Goal: Information Seeking & Learning: Learn about a topic

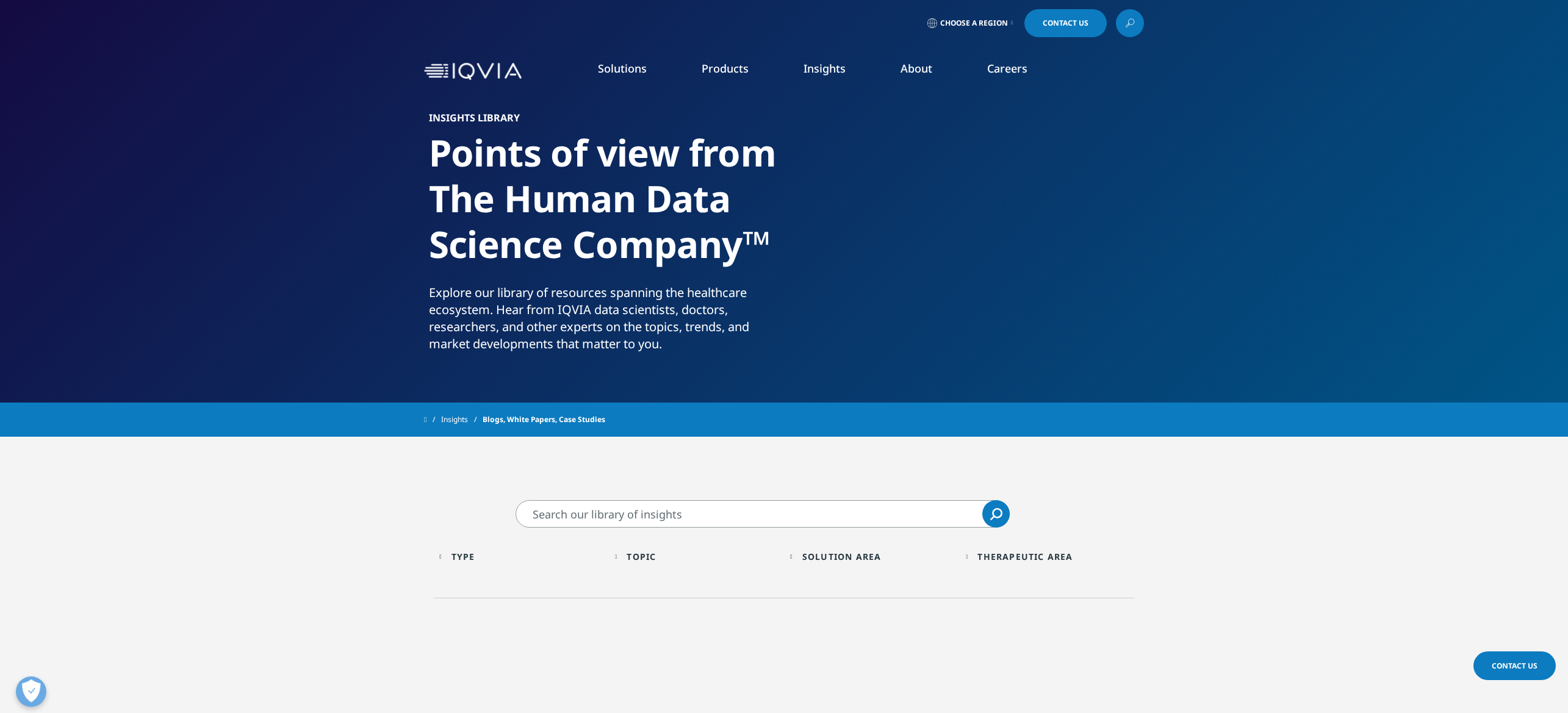
click at [651, 542] on div "Topic Loading Clear Or/And Operator" at bounding box center [696, 556] width 164 height 29
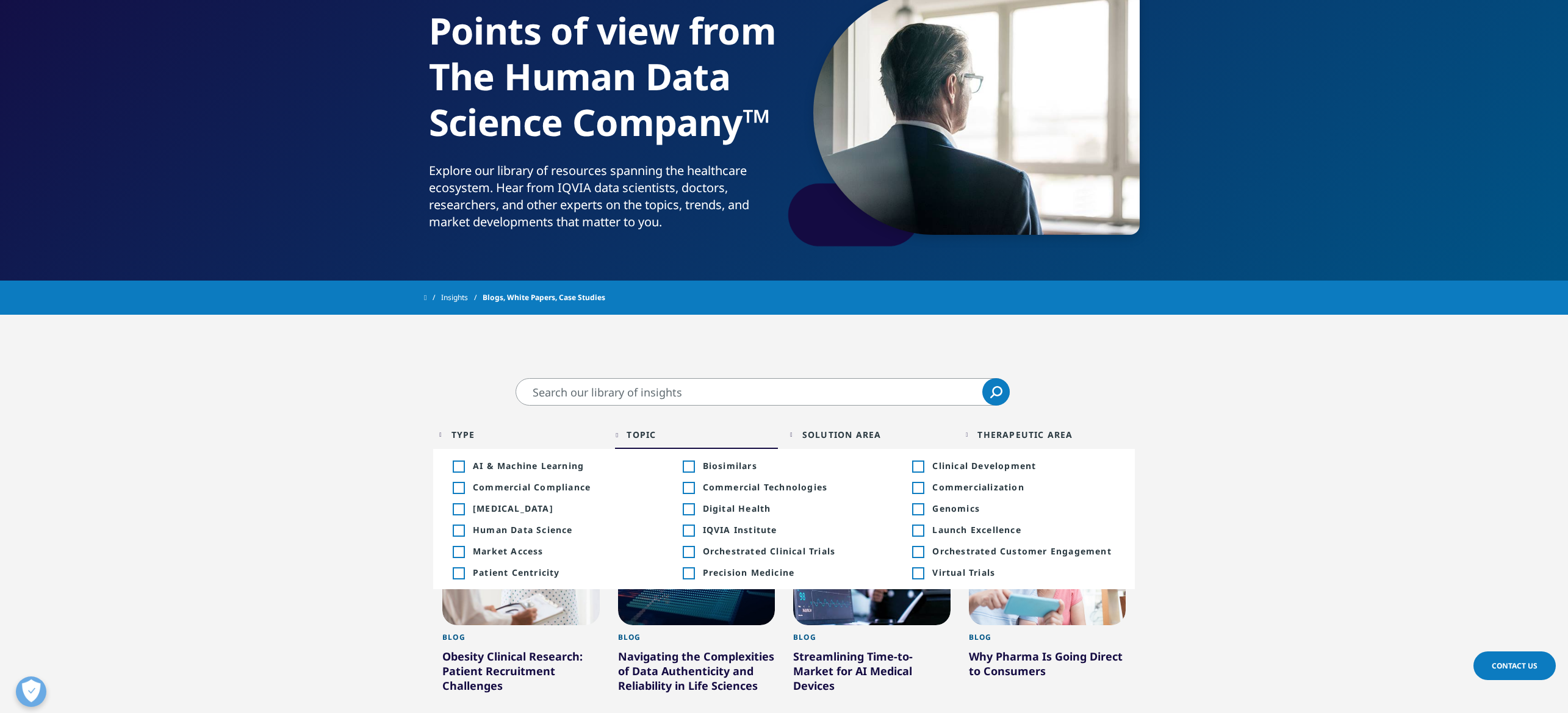
click at [686, 509] on div "Toggle" at bounding box center [688, 509] width 11 height 11
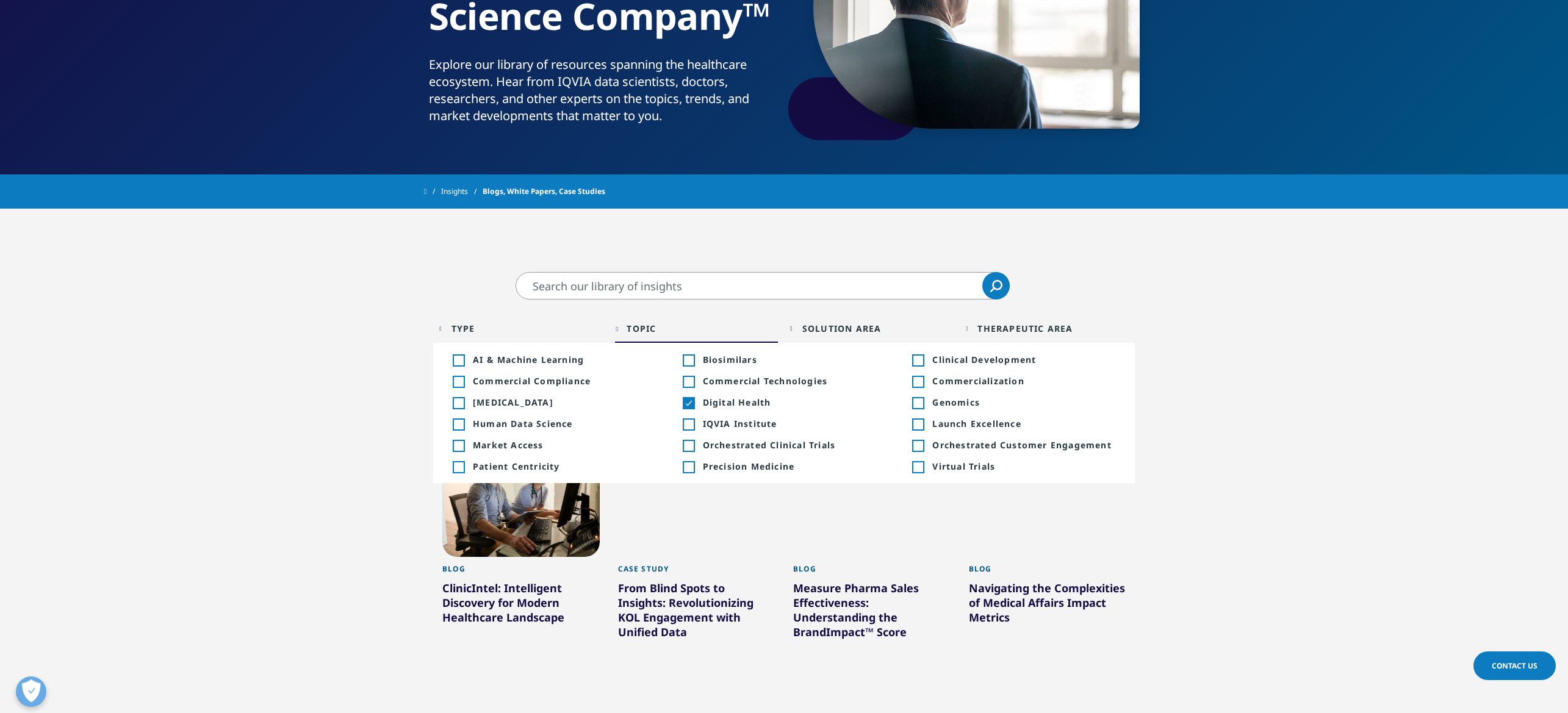
scroll to position [244, 0]
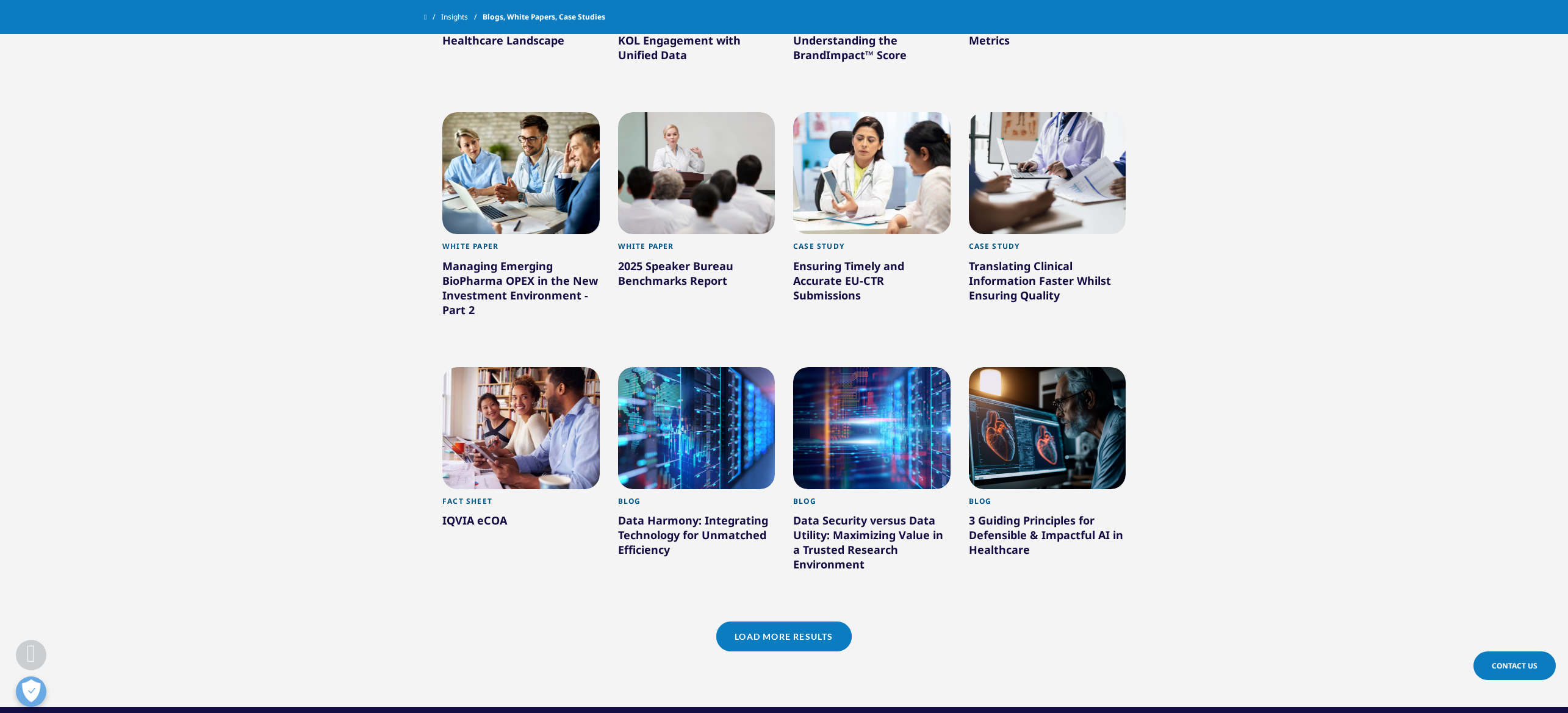
scroll to position [793, 0]
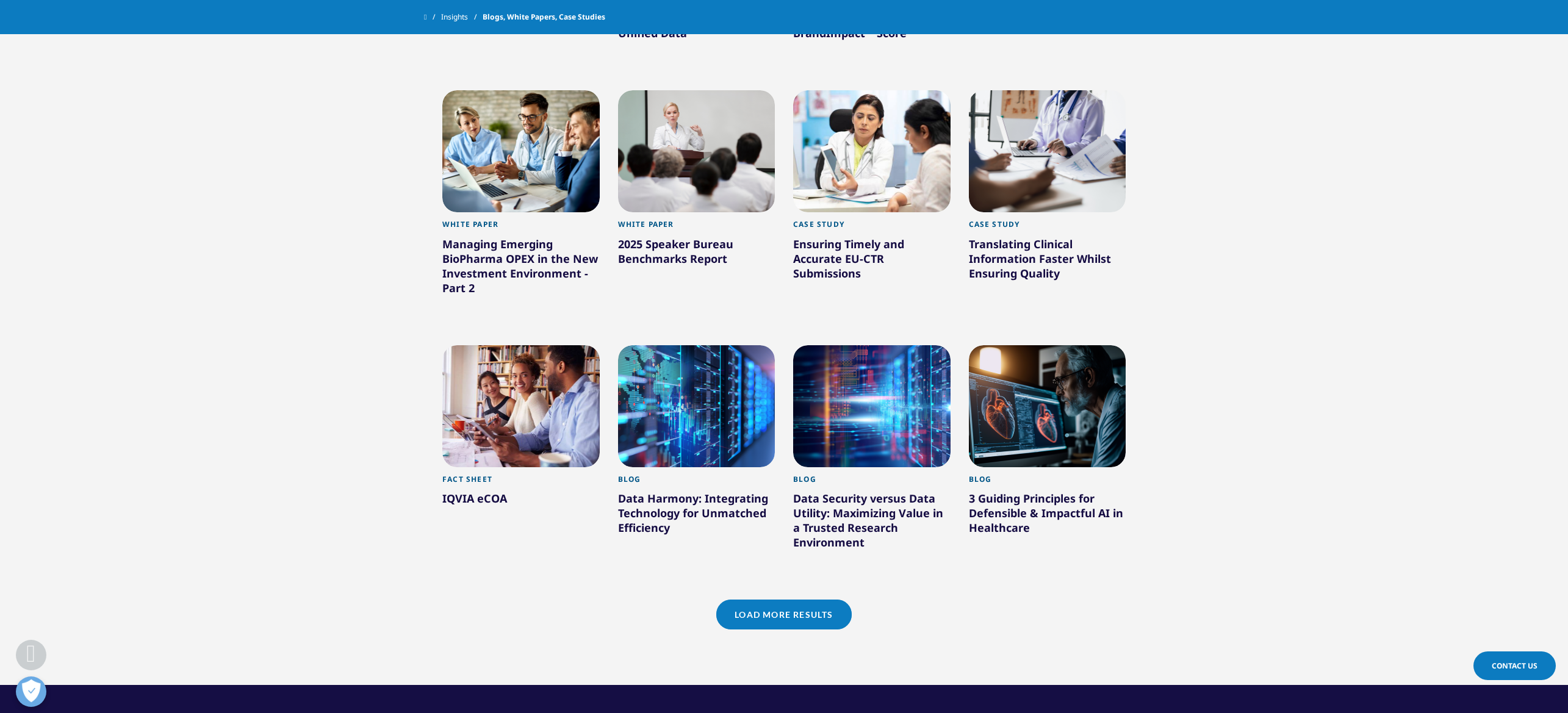
click at [730, 608] on link "Load More Results" at bounding box center [783, 614] width 135 height 30
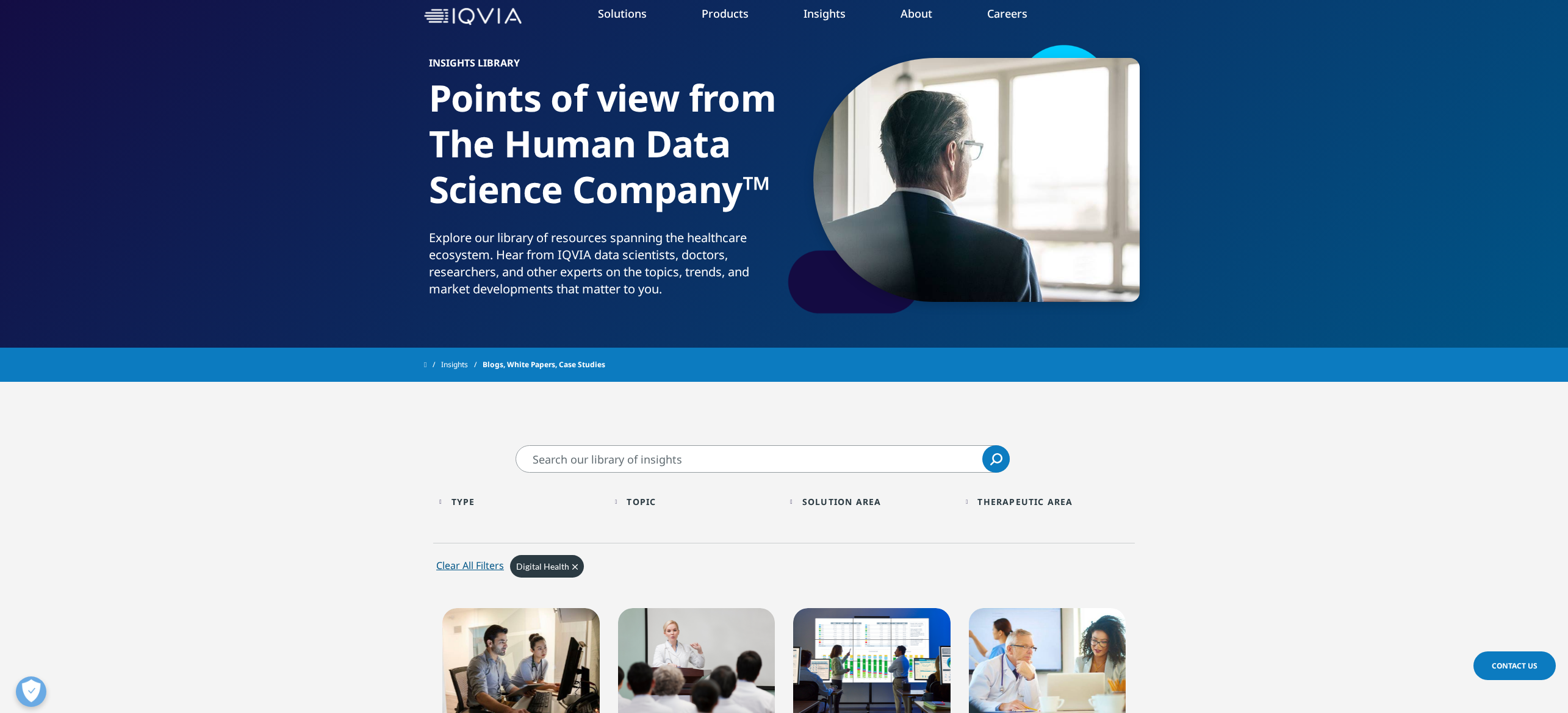
scroll to position [0, 0]
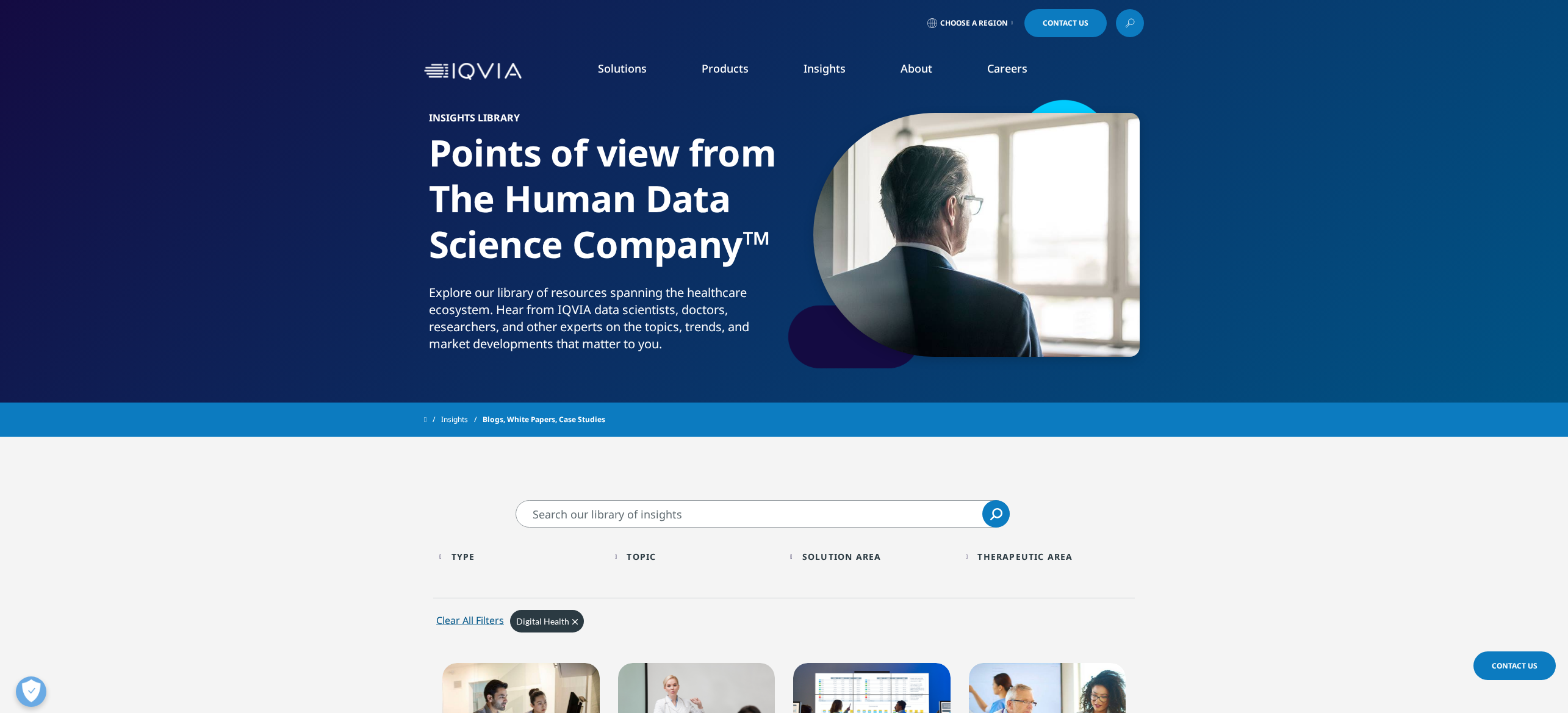
click at [677, 510] on input "Search" at bounding box center [762, 513] width 494 height 27
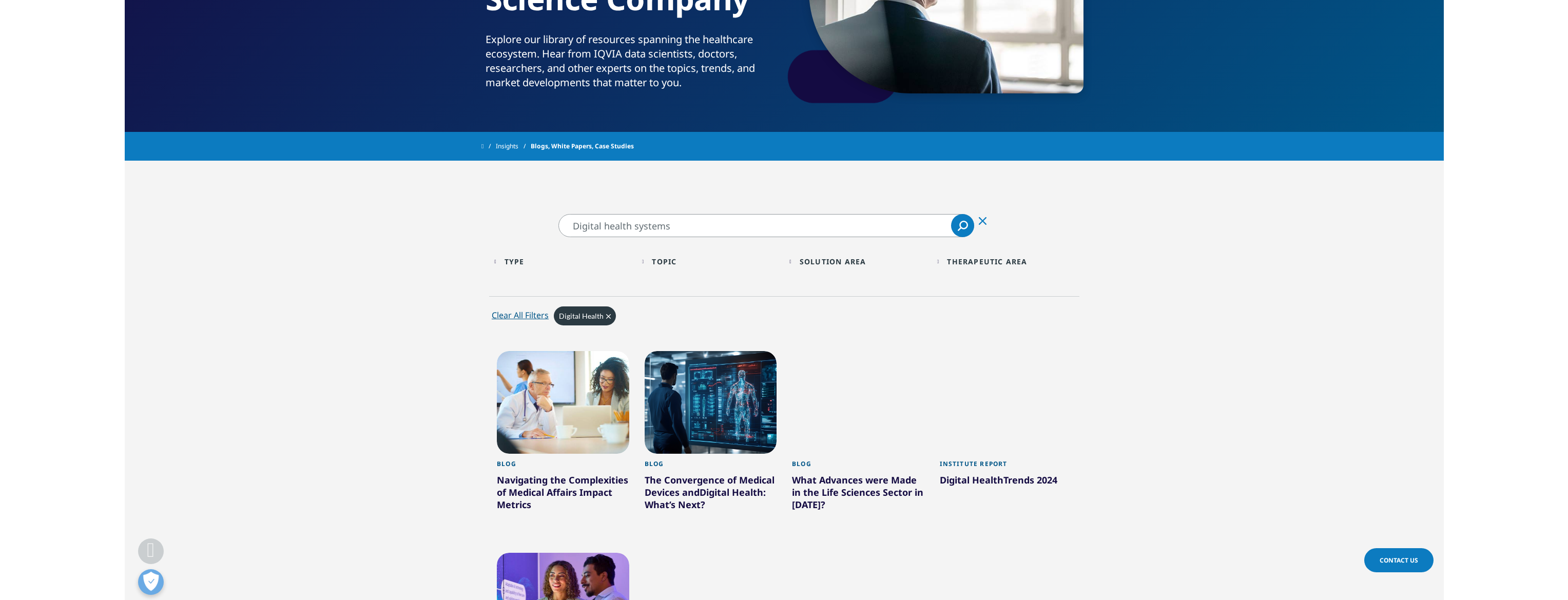
scroll to position [205, 0]
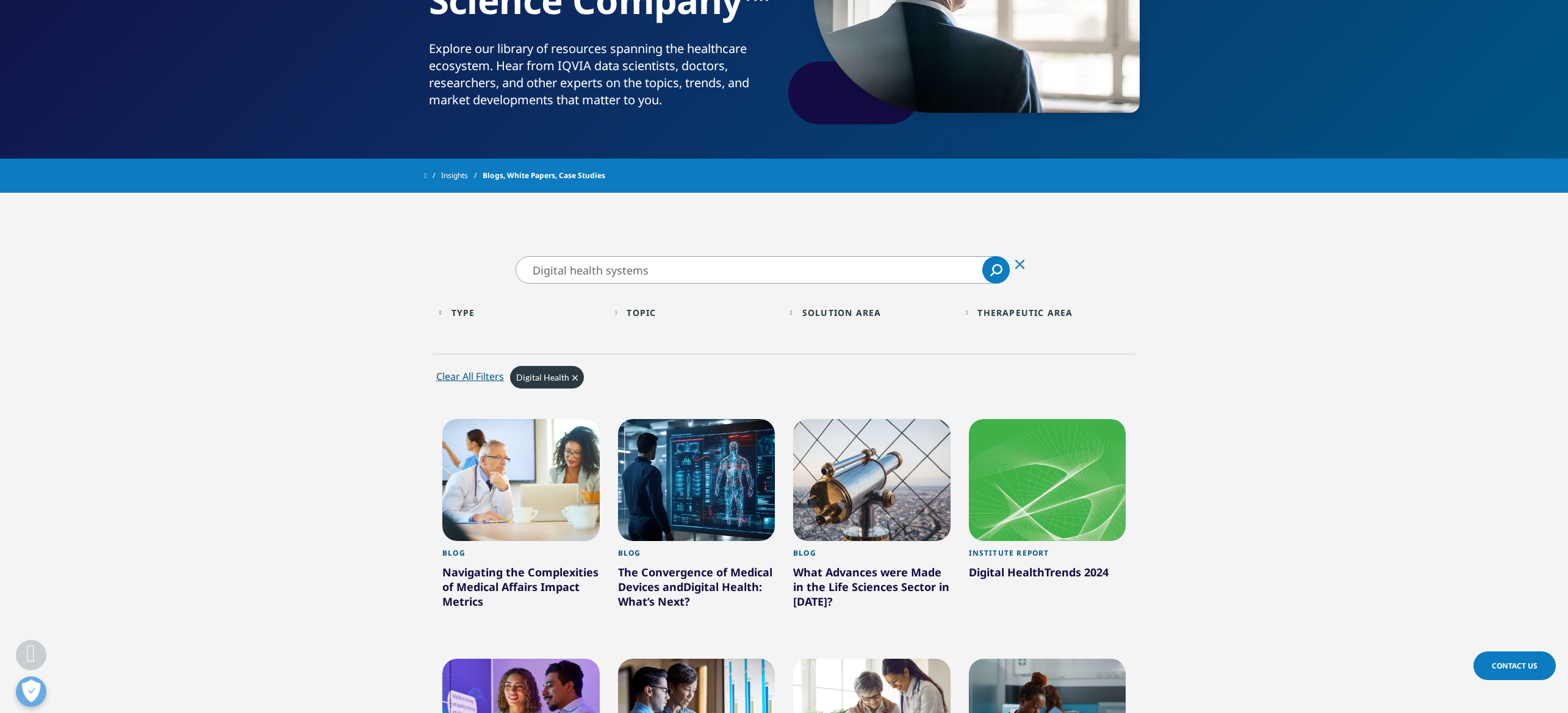
click at [684, 270] on input "Digital health systems" at bounding box center [762, 270] width 494 height 27
type input "Digital health systems [GEOGRAPHIC_DATA]"
